Goal: Task Accomplishment & Management: Manage account settings

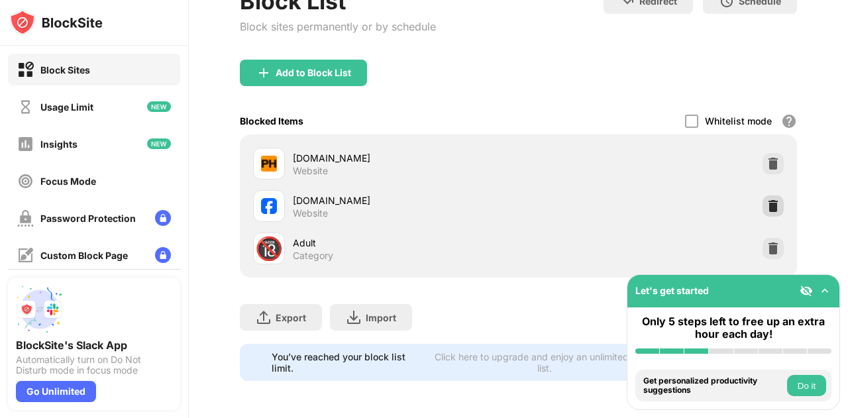
click at [767, 199] on img at bounding box center [773, 205] width 13 height 13
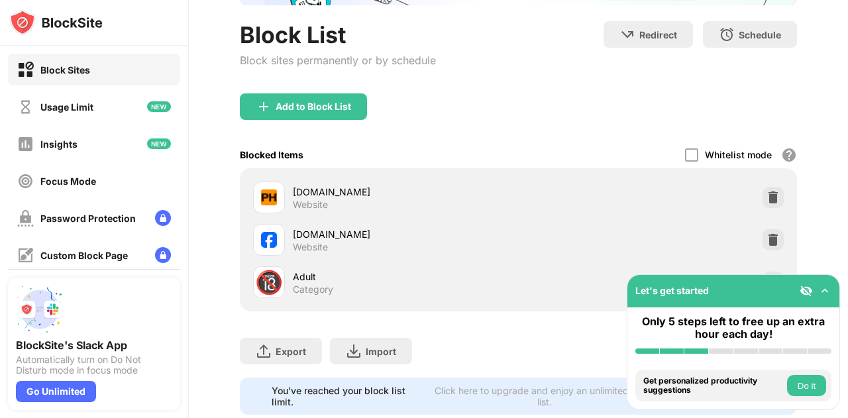
scroll to position [156, 0]
